Goal: Task Accomplishment & Management: Manage account settings

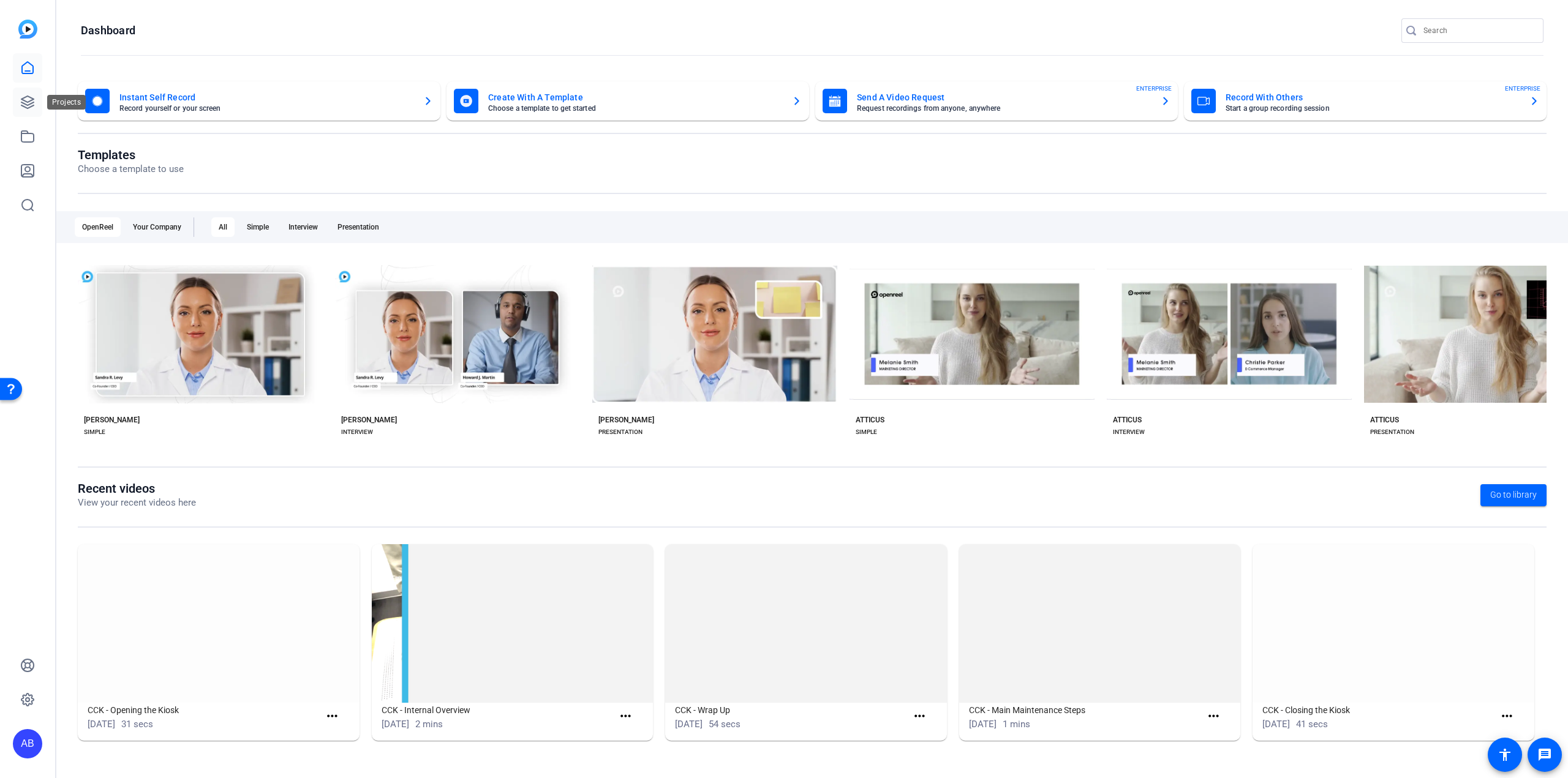
click at [18, 110] on link at bounding box center [27, 101] width 30 height 30
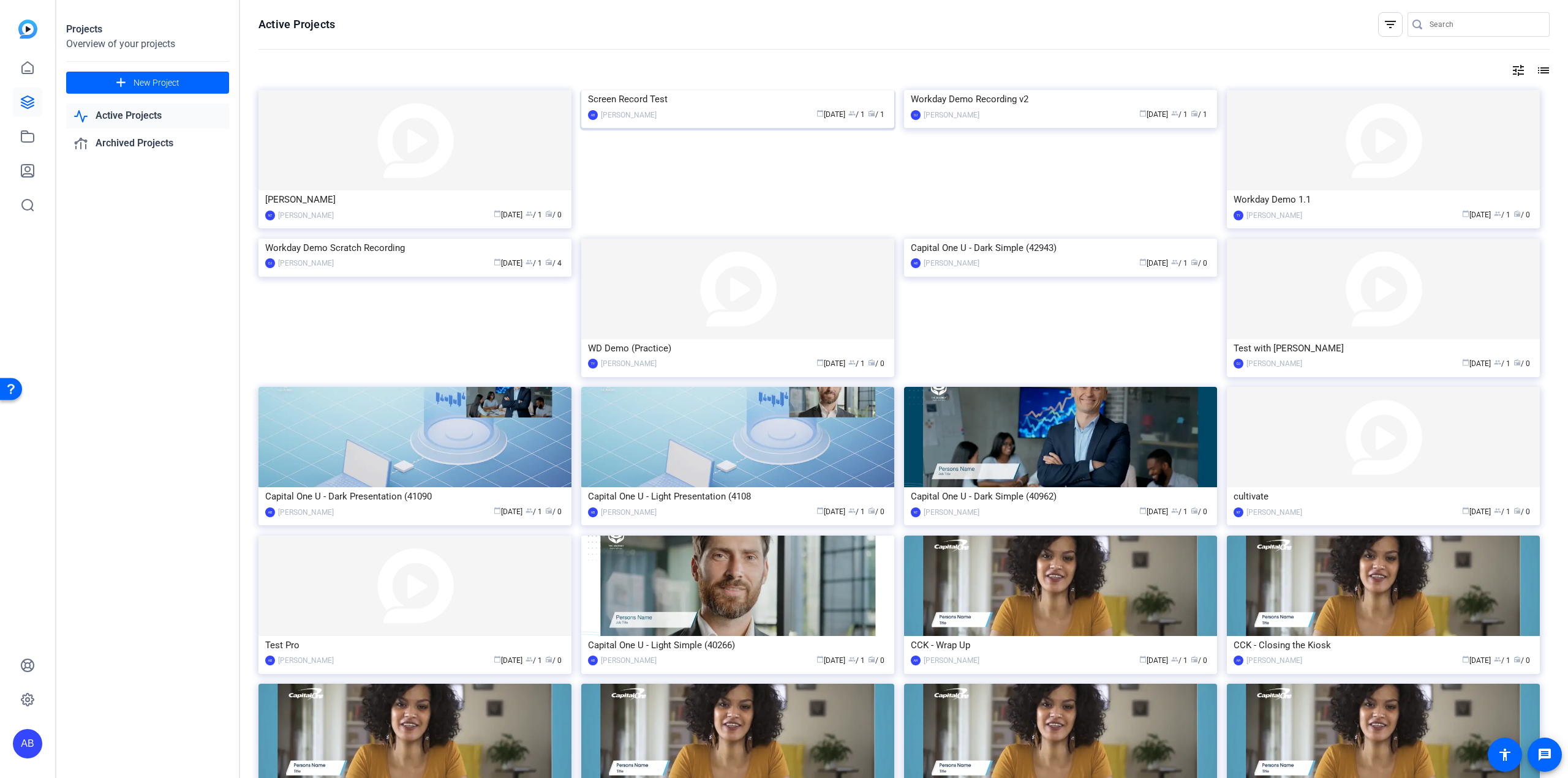
click at [691, 108] on div "Screen Record Test" at bounding box center [737, 99] width 300 height 18
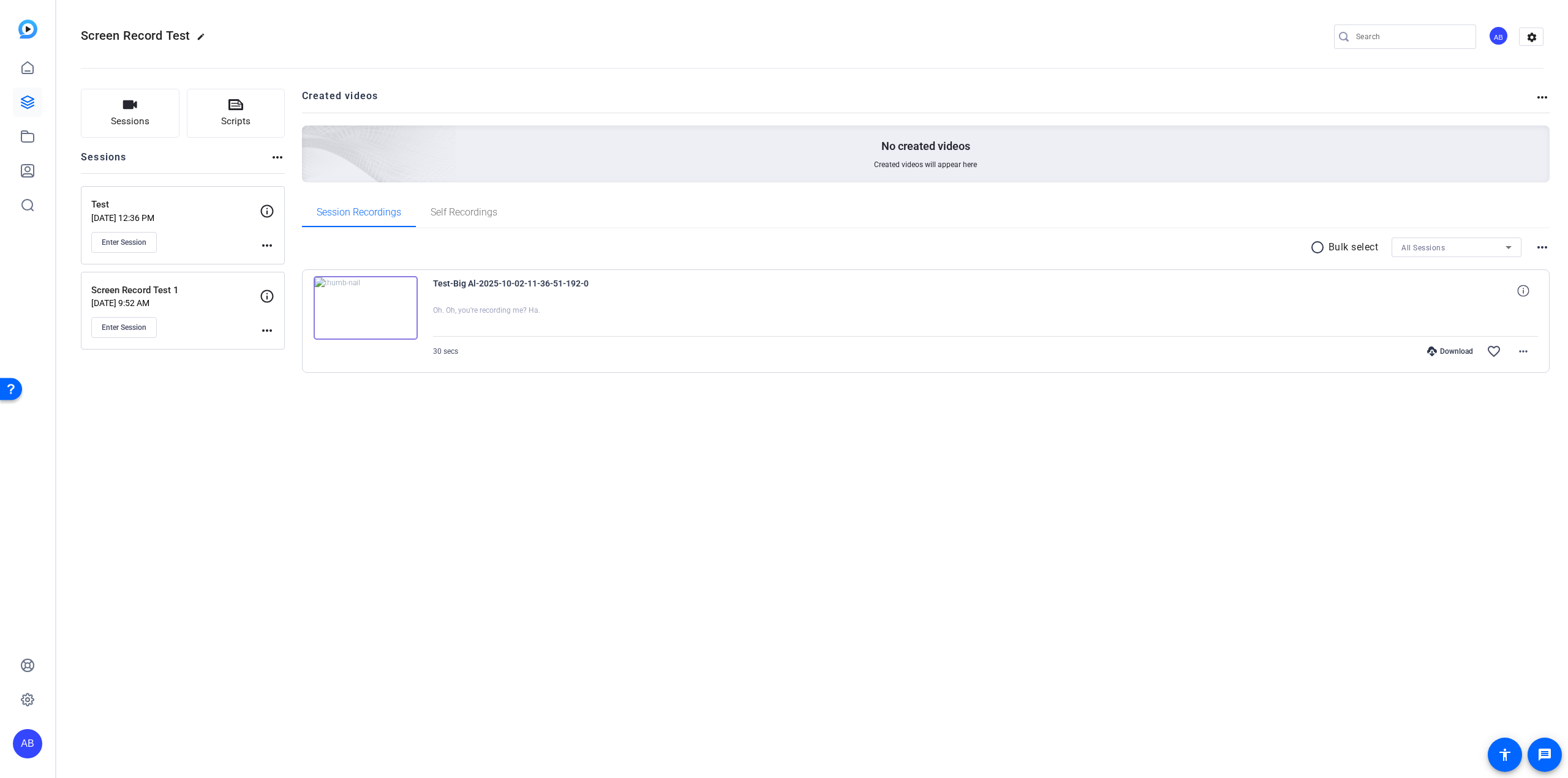
click at [358, 305] on img at bounding box center [366, 307] width 104 height 64
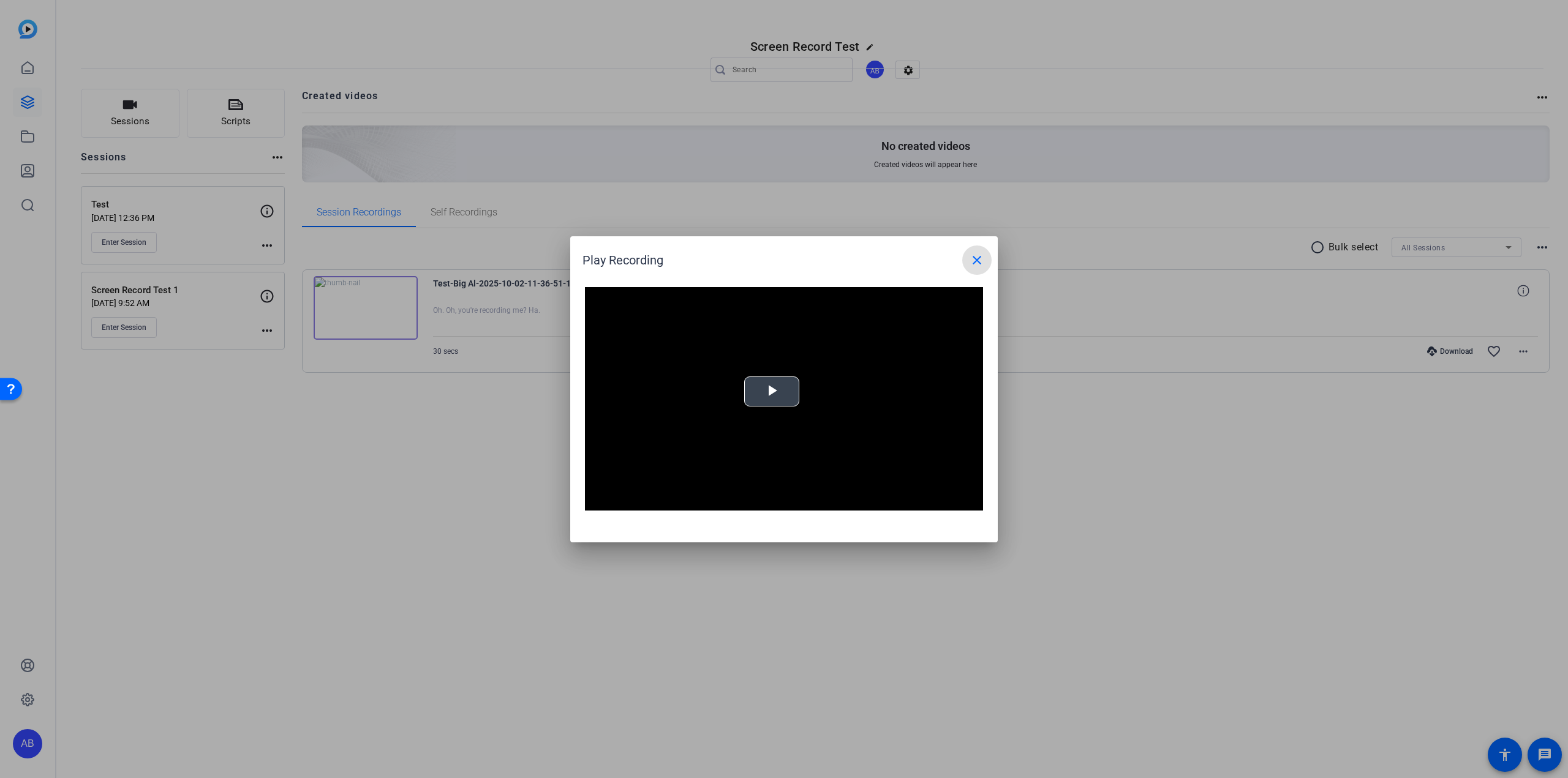
click at [767, 374] on video "Video Player" at bounding box center [784, 399] width 398 height 224
click at [728, 503] on div "Loaded : 100.00% 0:10 0:00" at bounding box center [770, 500] width 273 height 18
click at [775, 502] on div "Loaded : 100.00% 0:14 0:10" at bounding box center [770, 501] width 260 height 3
click at [974, 259] on mat-icon "close" at bounding box center [976, 259] width 14 height 14
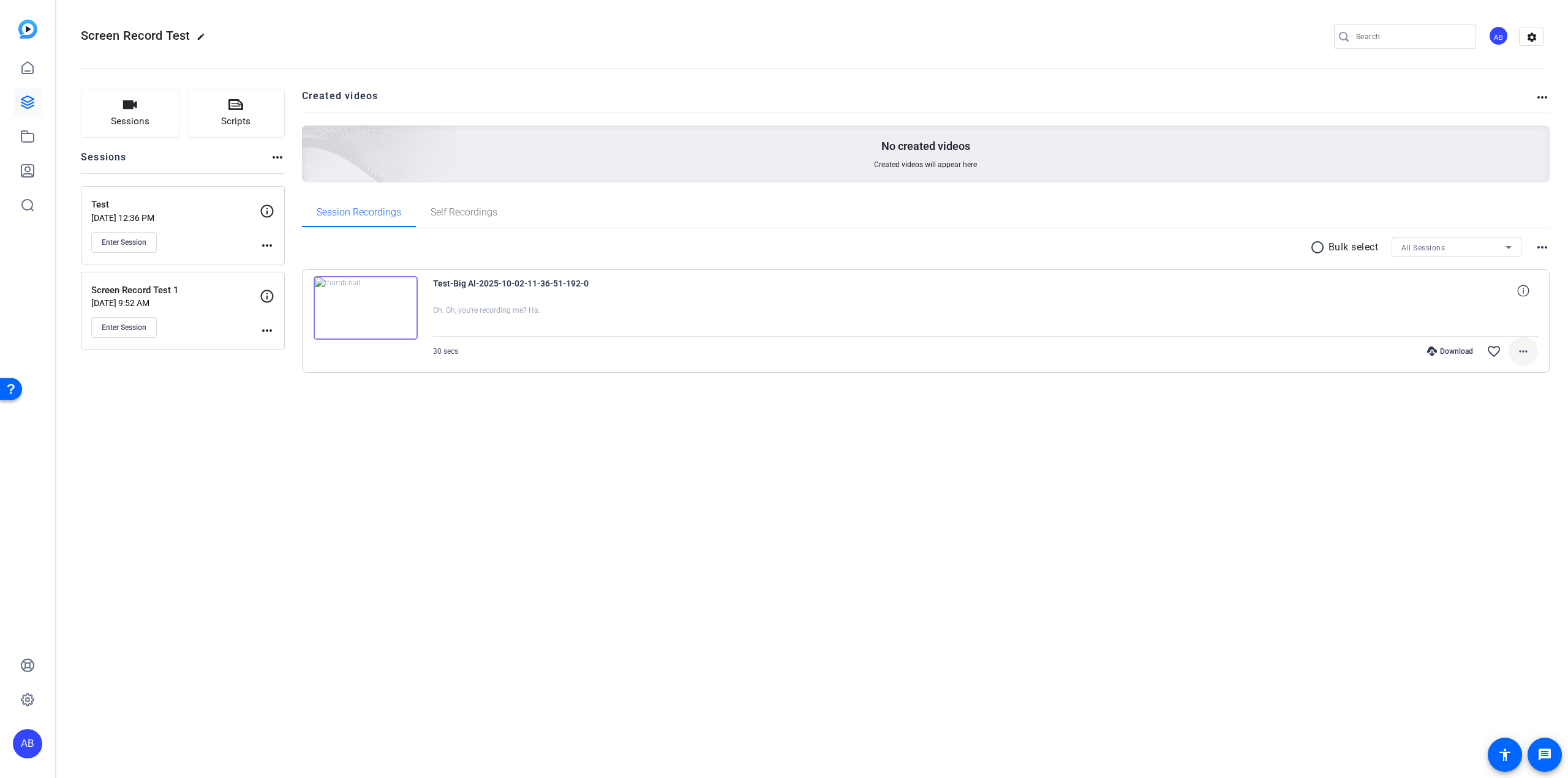
click at [1527, 352] on mat-icon "more_horiz" at bounding box center [1522, 350] width 14 height 14
